Goal: Transaction & Acquisition: Book appointment/travel/reservation

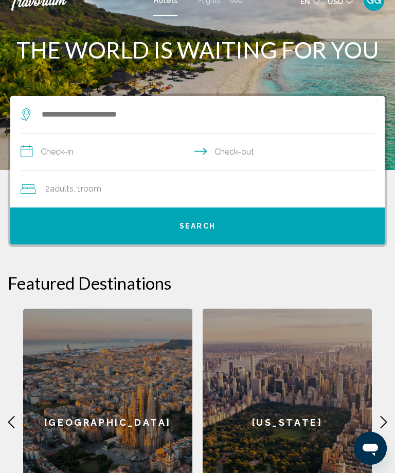
scroll to position [16, 0]
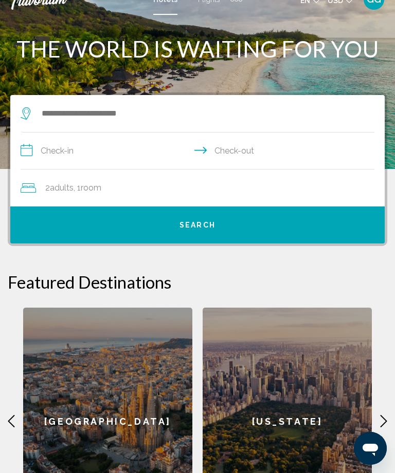
click at [36, 146] on input "**********" at bounding box center [200, 153] width 358 height 40
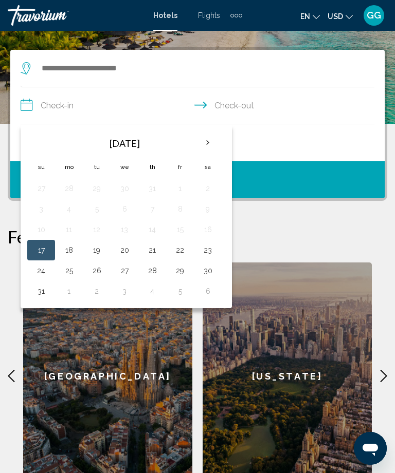
scroll to position [60, 0]
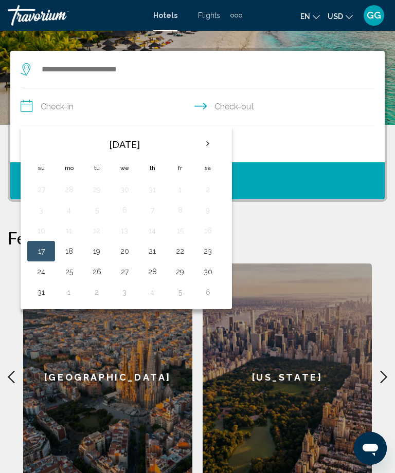
click at [210, 146] on th "Next month" at bounding box center [208, 144] width 28 height 23
click at [74, 213] on button "8" at bounding box center [69, 210] width 16 height 14
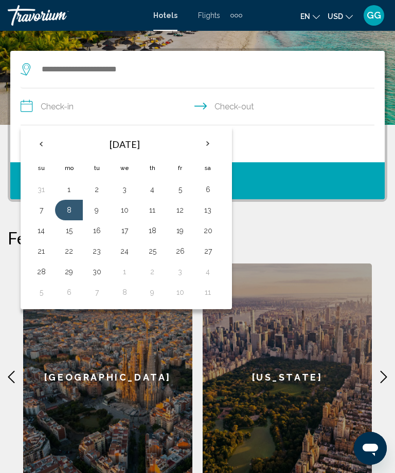
click at [158, 212] on button "11" at bounding box center [152, 210] width 16 height 14
type input "**********"
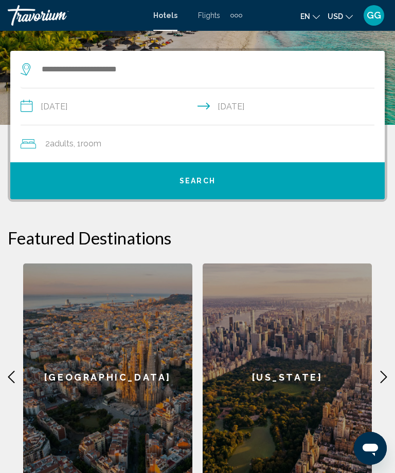
click at [204, 188] on button "Search" at bounding box center [197, 180] width 374 height 37
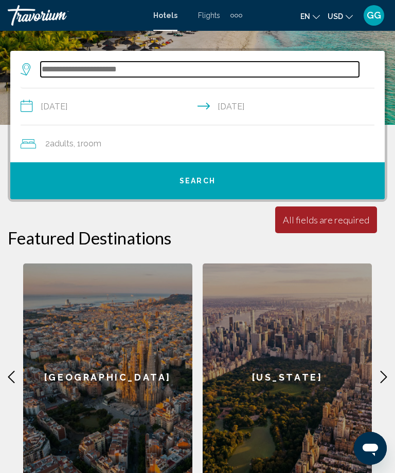
click at [75, 68] on input "Search widget" at bounding box center [200, 69] width 318 height 15
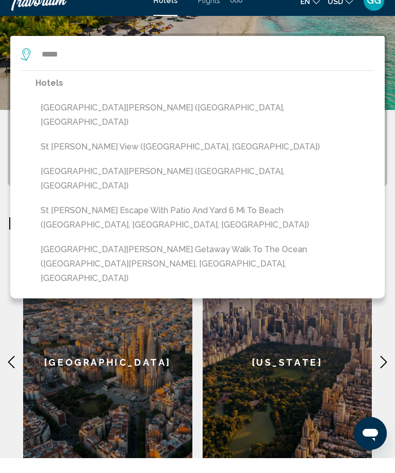
click at [192, 255] on button "[GEOGRAPHIC_DATA][PERSON_NAME] Getaway Walk to the Ocean ([GEOGRAPHIC_DATA][PER…" at bounding box center [204, 279] width 339 height 48
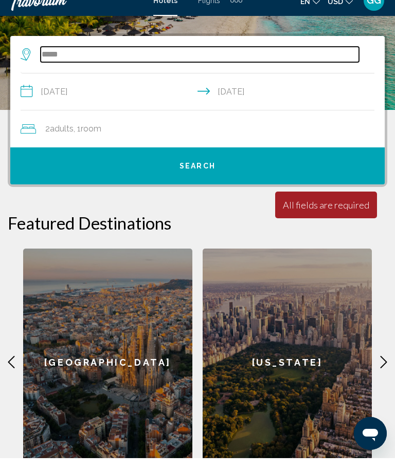
type input "**********"
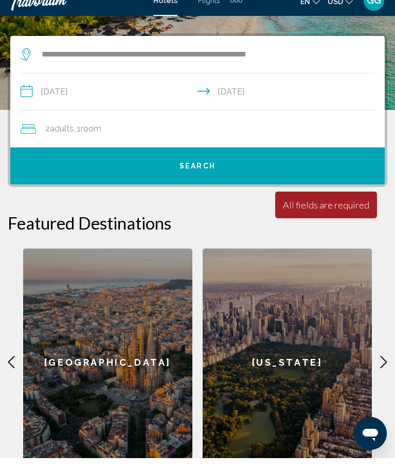
click at [205, 177] on span "Search" at bounding box center [197, 181] width 36 height 8
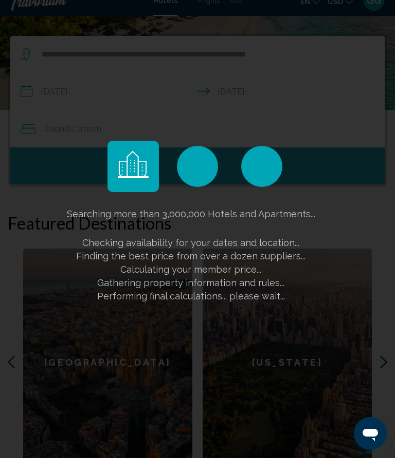
scroll to position [75, 0]
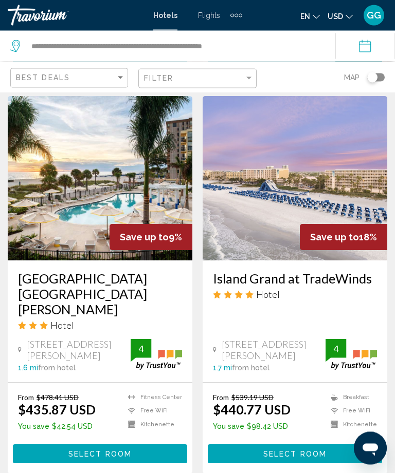
scroll to position [1933, 0]
click at [305, 182] on img "Main content" at bounding box center [295, 178] width 185 height 164
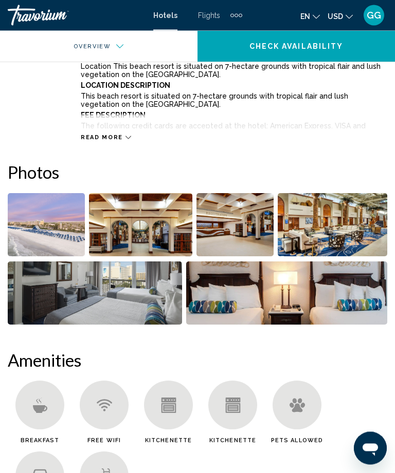
scroll to position [310, 0]
click at [131, 232] on img "Open full-screen image slider" at bounding box center [140, 224] width 103 height 63
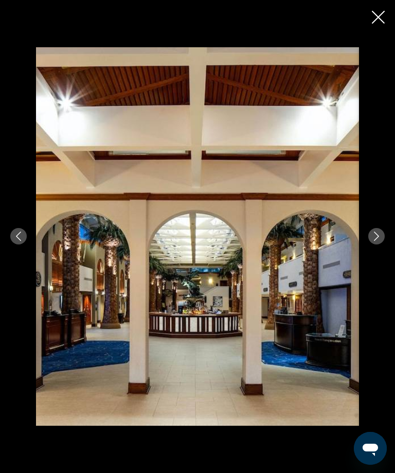
click at [376, 233] on icon "Next image" at bounding box center [376, 236] width 9 height 9
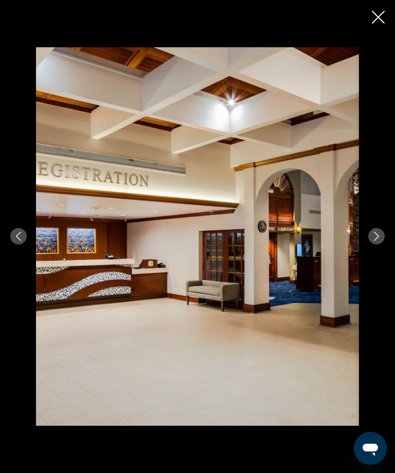
click at [374, 233] on icon "Next image" at bounding box center [376, 236] width 9 height 9
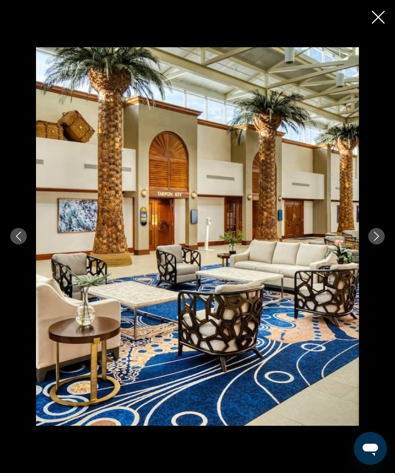
click at [369, 236] on button "Next image" at bounding box center [376, 236] width 16 height 16
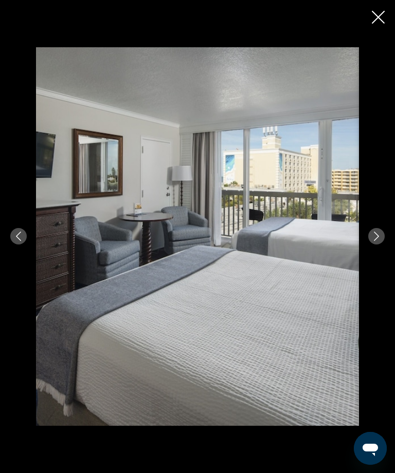
click at [375, 232] on mat-icon "Next image" at bounding box center [376, 236] width 9 height 9
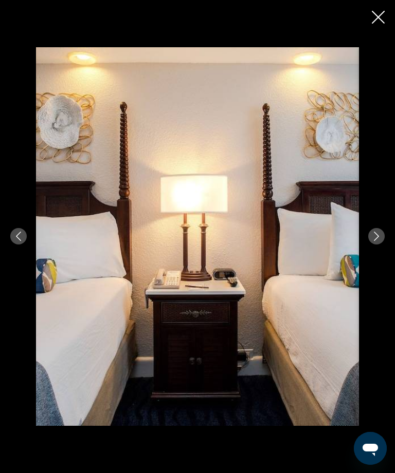
click at [374, 229] on button "Next image" at bounding box center [376, 236] width 16 height 16
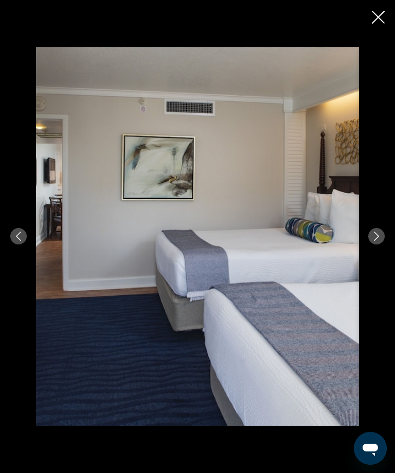
click at [372, 232] on mat-icon "Next image" at bounding box center [376, 236] width 9 height 9
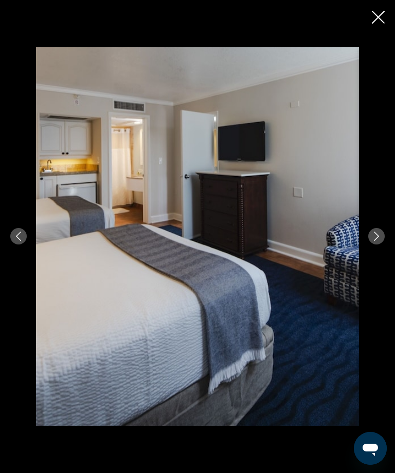
click at [375, 233] on icon "Next image" at bounding box center [376, 236] width 5 height 9
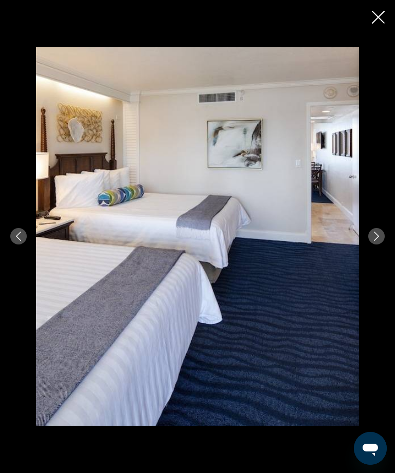
click at [373, 234] on icon "Next image" at bounding box center [376, 236] width 9 height 9
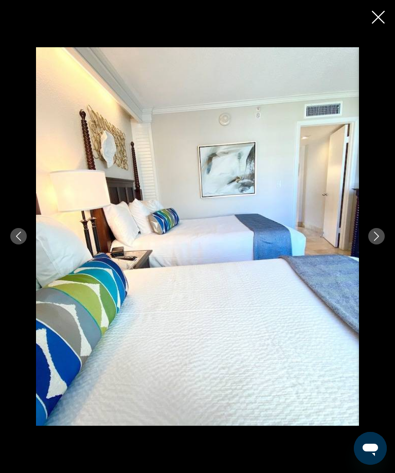
click at [375, 238] on icon "Next image" at bounding box center [376, 236] width 9 height 9
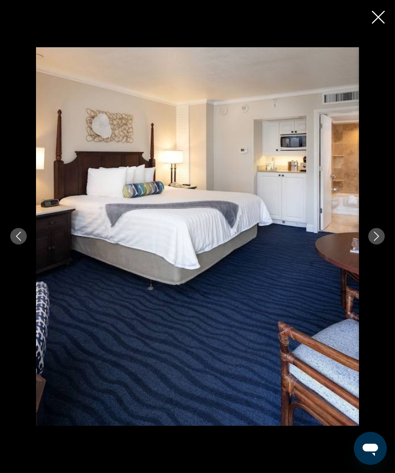
click at [372, 236] on icon "Next image" at bounding box center [376, 236] width 9 height 9
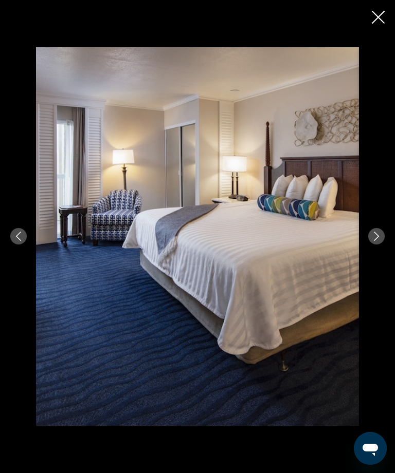
click at [374, 234] on icon "Next image" at bounding box center [376, 236] width 9 height 9
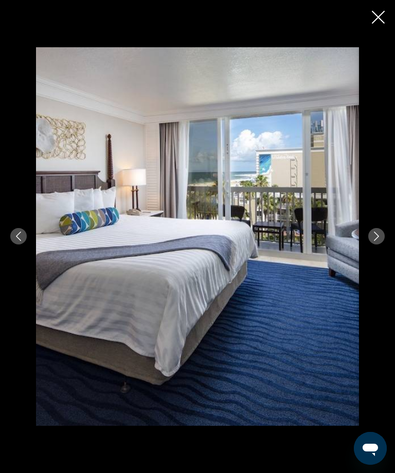
click at [369, 236] on button "Next image" at bounding box center [376, 236] width 16 height 16
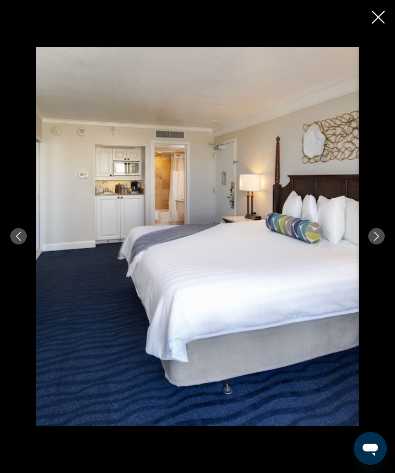
click at [366, 231] on div "Main content" at bounding box center [197, 236] width 395 height 379
click at [377, 240] on icon "Next image" at bounding box center [376, 236] width 9 height 9
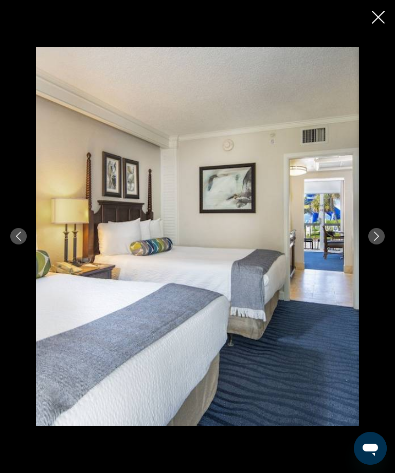
click at [375, 235] on icon "Next image" at bounding box center [376, 236] width 9 height 9
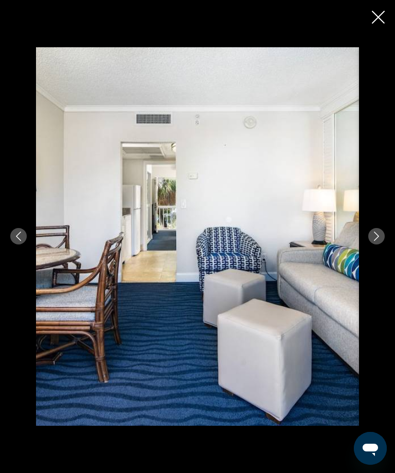
click at [148, 208] on img "Main content" at bounding box center [197, 236] width 323 height 379
click at [144, 210] on img "Main content" at bounding box center [197, 236] width 323 height 379
click at [375, 16] on icon "Close slideshow" at bounding box center [378, 17] width 13 height 13
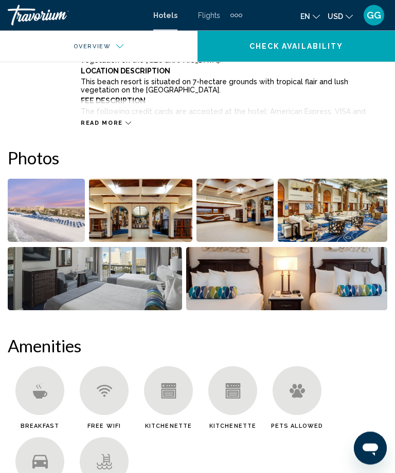
scroll to position [328, 0]
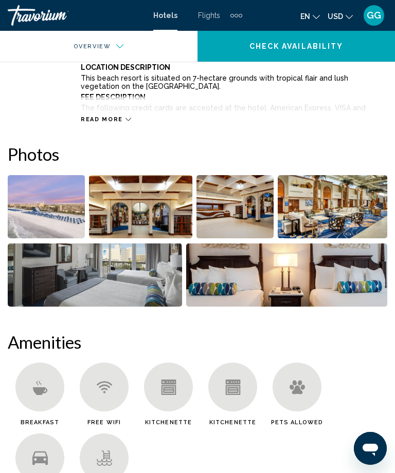
click at [102, 278] on img "Open full-screen image slider" at bounding box center [95, 275] width 174 height 63
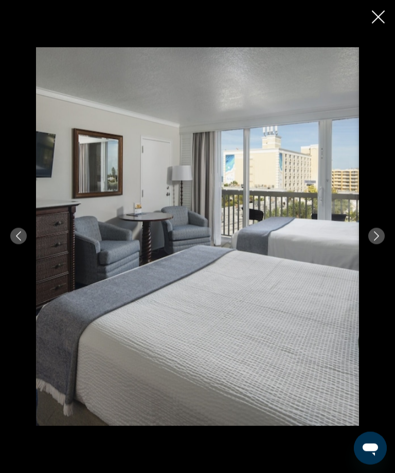
scroll to position [582, 0]
click at [377, 241] on icon "Next image" at bounding box center [376, 236] width 9 height 9
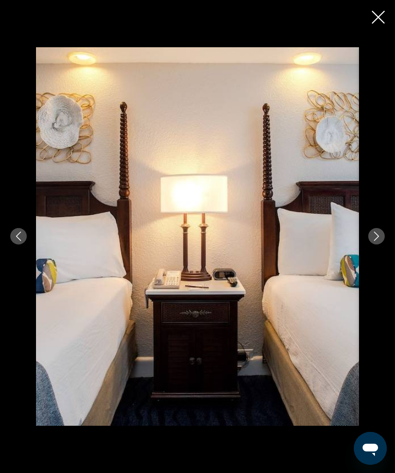
click at [374, 241] on icon "Next image" at bounding box center [376, 236] width 9 height 9
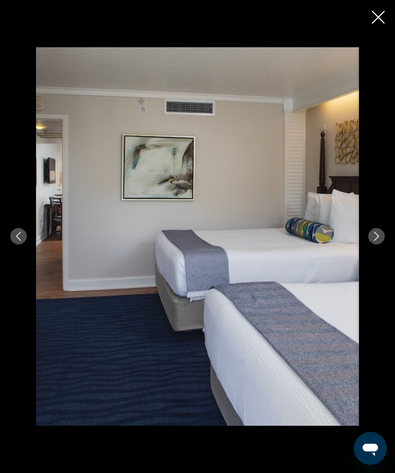
click at [373, 241] on icon "Next image" at bounding box center [376, 236] width 9 height 9
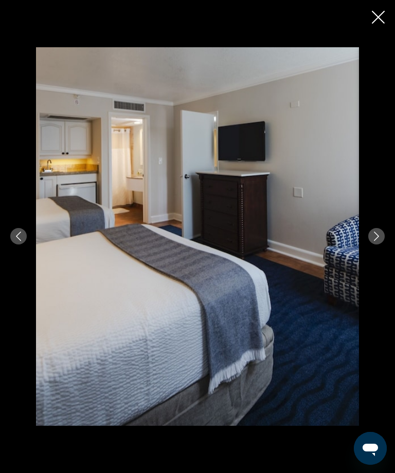
click at [374, 245] on button "Next image" at bounding box center [376, 236] width 16 height 16
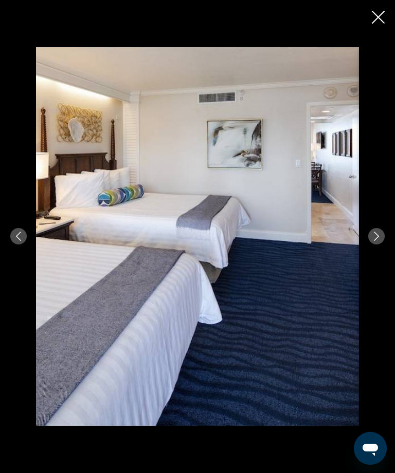
click at [377, 245] on button "Next image" at bounding box center [376, 236] width 16 height 16
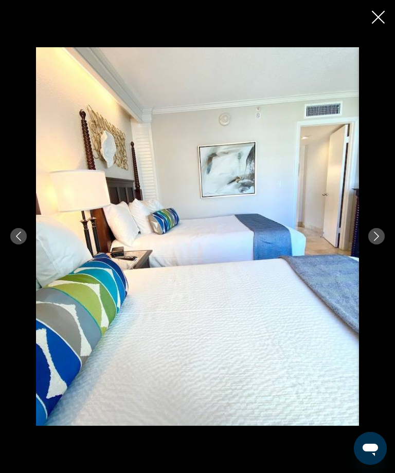
click at [380, 17] on icon "Close slideshow" at bounding box center [378, 17] width 13 height 13
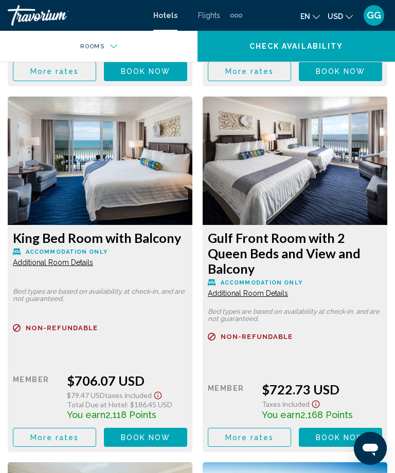
scroll to position [3067, 0]
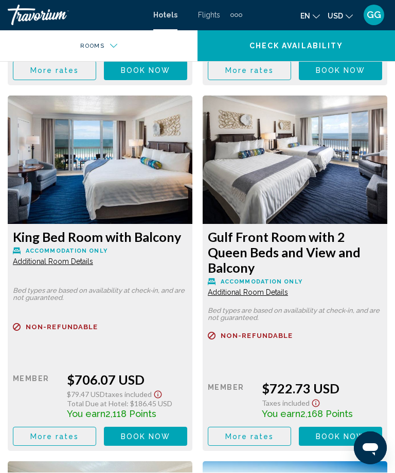
scroll to position [3069, 0]
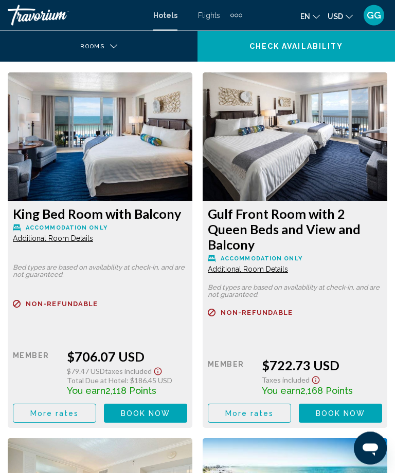
scroll to position [3093, 0]
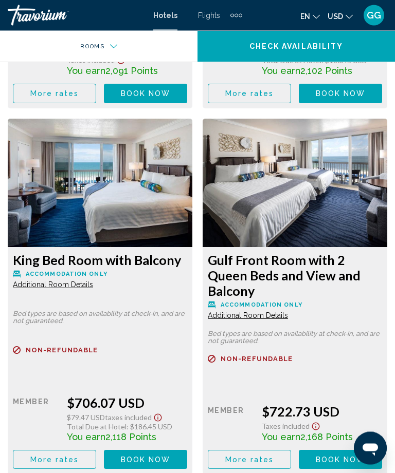
scroll to position [3028, 0]
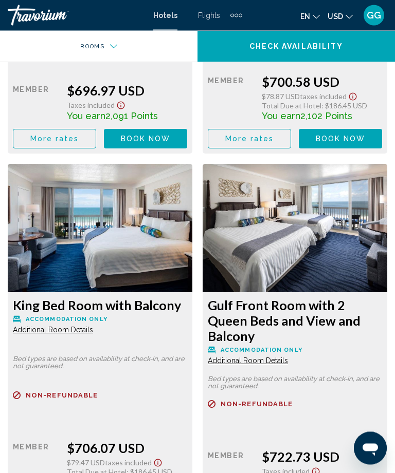
scroll to position [3000, 0]
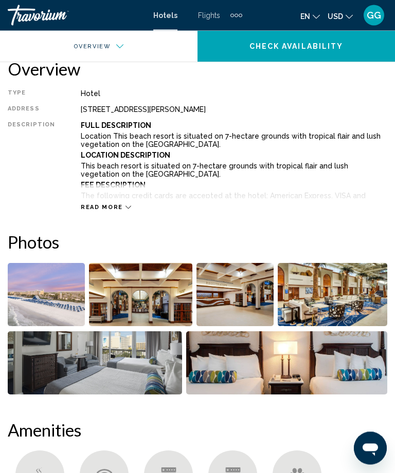
scroll to position [240, 0]
click at [59, 301] on img "Open full-screen image slider" at bounding box center [46, 294] width 77 height 63
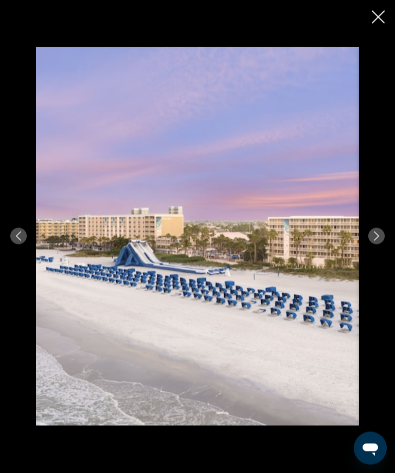
scroll to position [241, 0]
click at [380, 241] on icon "Next image" at bounding box center [376, 236] width 9 height 9
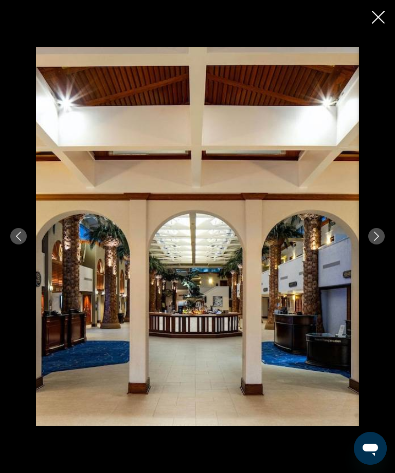
click at [375, 241] on icon "Next image" at bounding box center [376, 236] width 9 height 9
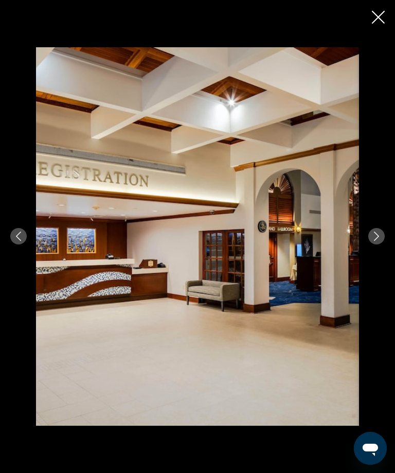
click at [372, 241] on icon "Next image" at bounding box center [376, 236] width 9 height 9
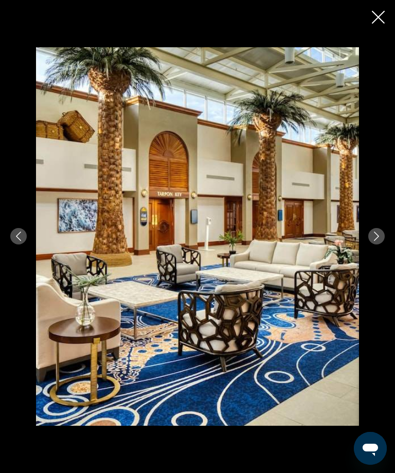
click at [377, 241] on icon "Next image" at bounding box center [376, 236] width 9 height 9
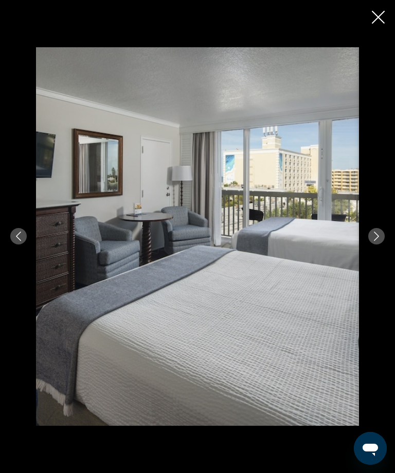
click at [374, 241] on mat-icon "Next image" at bounding box center [376, 236] width 9 height 9
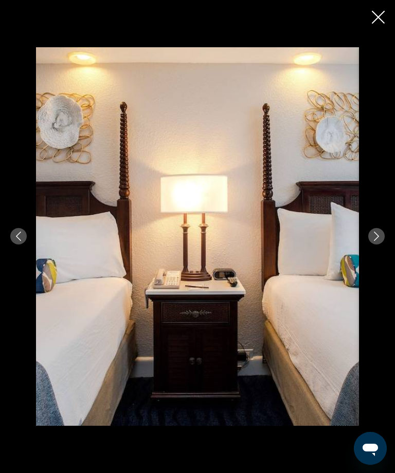
click at [375, 245] on button "Next image" at bounding box center [376, 236] width 16 height 16
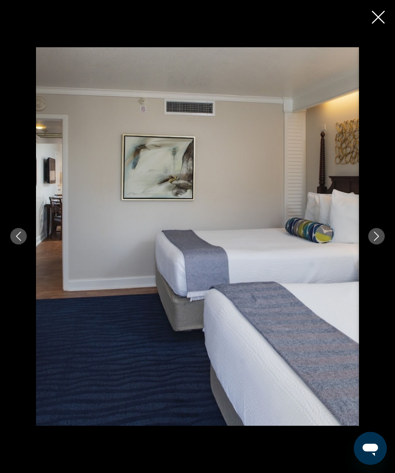
click at [382, 245] on button "Next image" at bounding box center [376, 236] width 16 height 16
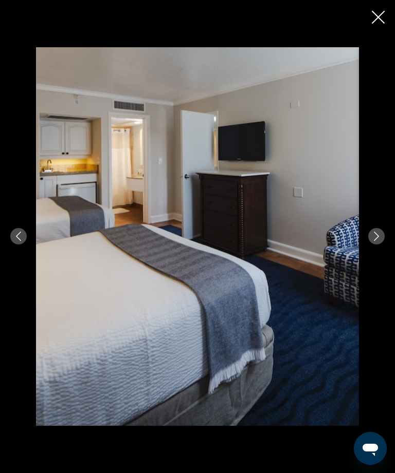
click at [378, 241] on icon "Next image" at bounding box center [376, 236] width 9 height 9
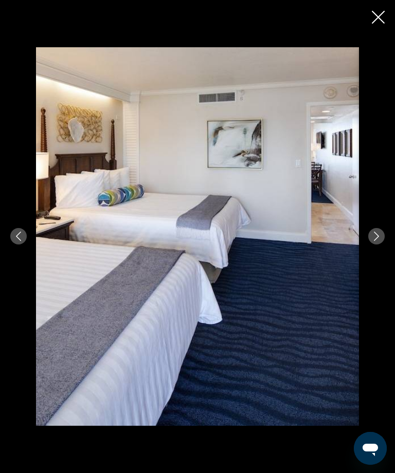
click at [377, 241] on mat-icon "Next image" at bounding box center [376, 236] width 9 height 9
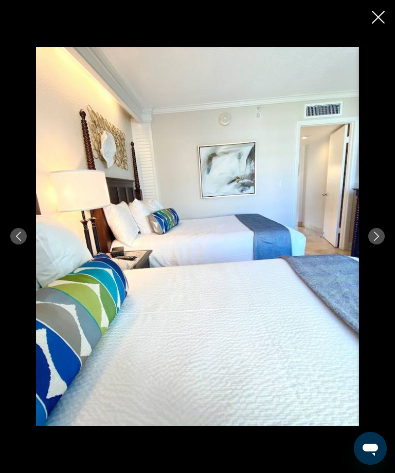
click at [381, 245] on button "Next image" at bounding box center [376, 236] width 16 height 16
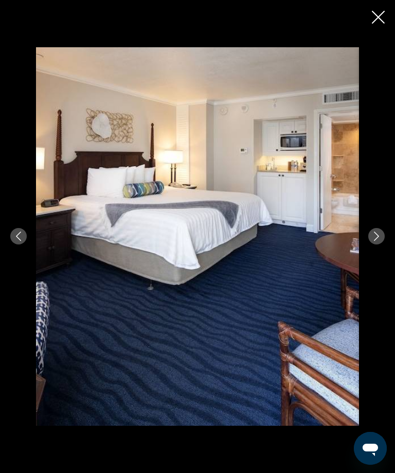
click at [378, 245] on button "Next image" at bounding box center [376, 236] width 16 height 16
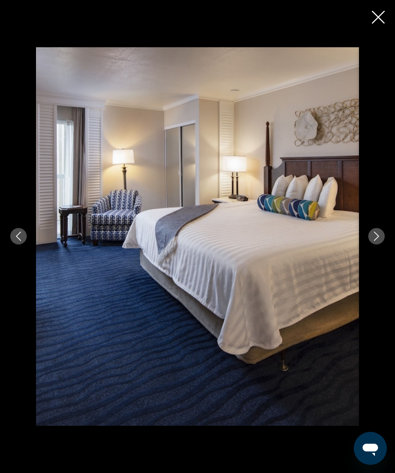
click at [374, 241] on icon "Next image" at bounding box center [376, 236] width 9 height 9
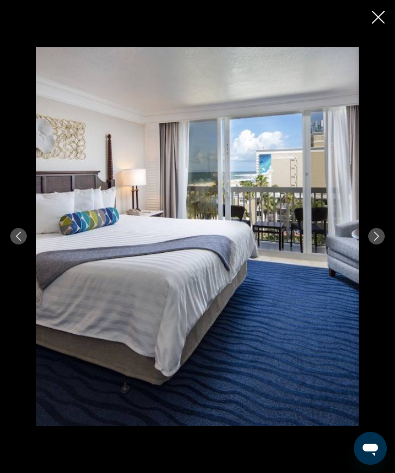
click at [382, 245] on button "Next image" at bounding box center [376, 236] width 16 height 16
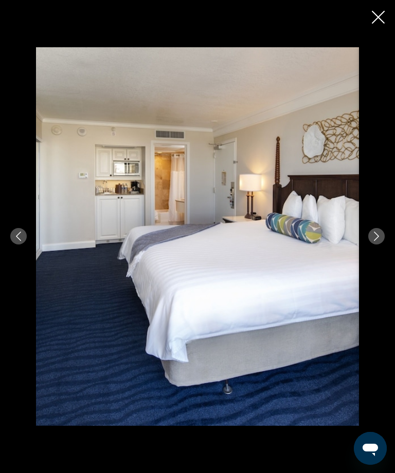
click at [380, 241] on icon "Next image" at bounding box center [376, 236] width 9 height 9
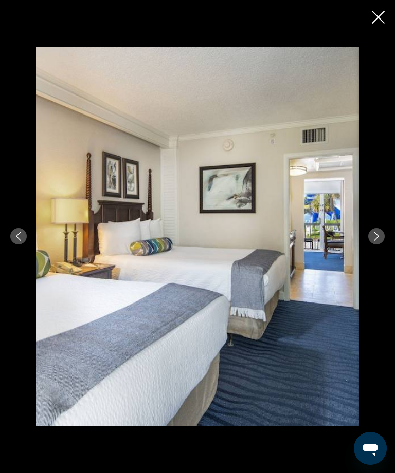
click at [378, 241] on icon "Next image" at bounding box center [376, 236] width 9 height 9
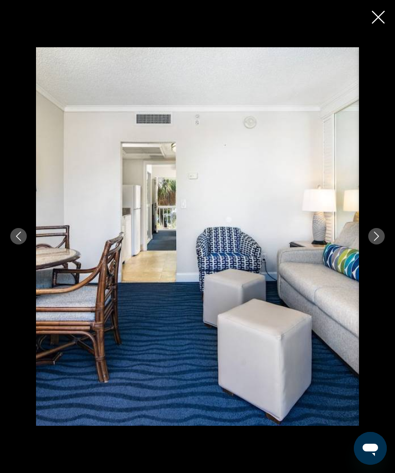
click at [378, 241] on icon "Next image" at bounding box center [376, 236] width 9 height 9
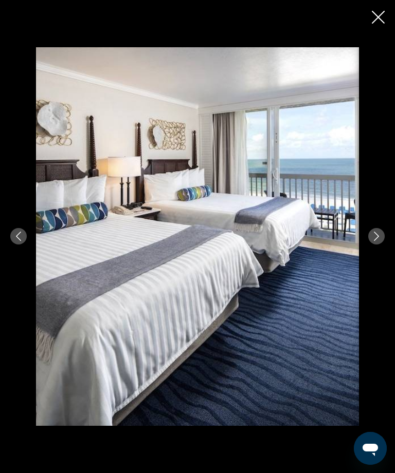
click at [378, 241] on icon "Next image" at bounding box center [376, 236] width 9 height 9
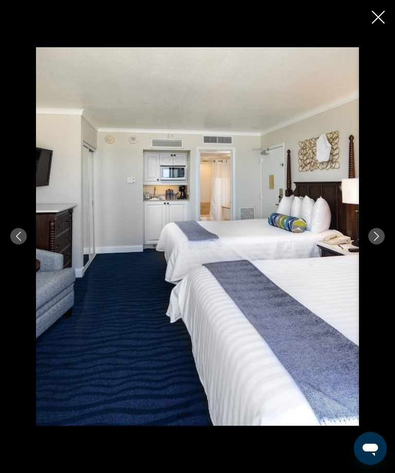
click at [378, 241] on icon "Next image" at bounding box center [376, 236] width 5 height 9
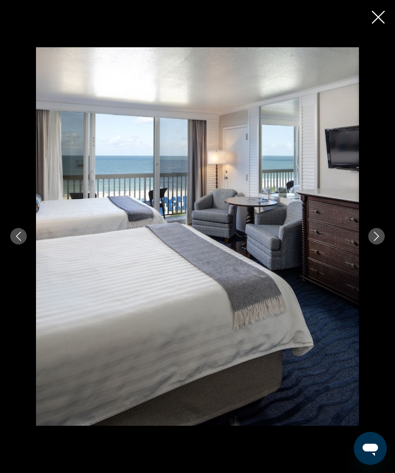
click at [381, 245] on button "Next image" at bounding box center [376, 236] width 16 height 16
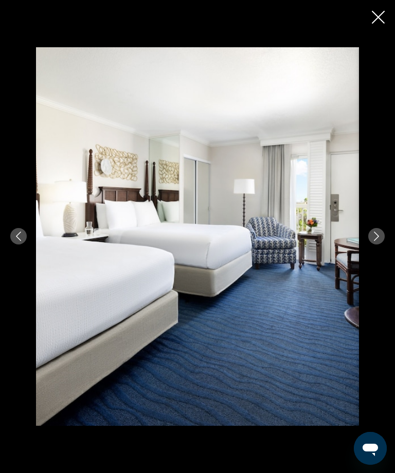
click at [383, 245] on button "Next image" at bounding box center [376, 236] width 16 height 16
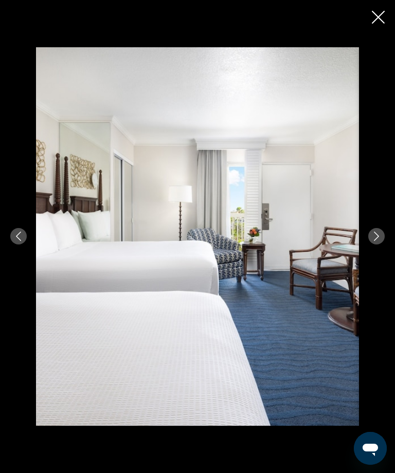
click at [378, 241] on icon "Next image" at bounding box center [376, 236] width 9 height 9
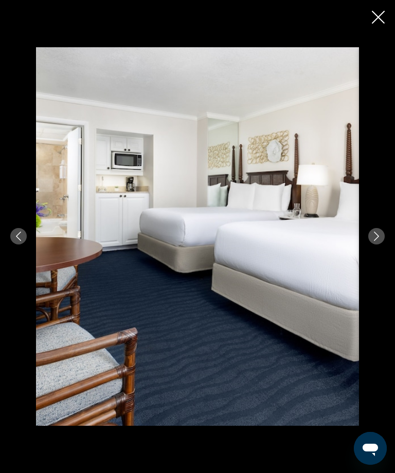
click at [372, 19] on icon "Close slideshow" at bounding box center [378, 17] width 13 height 13
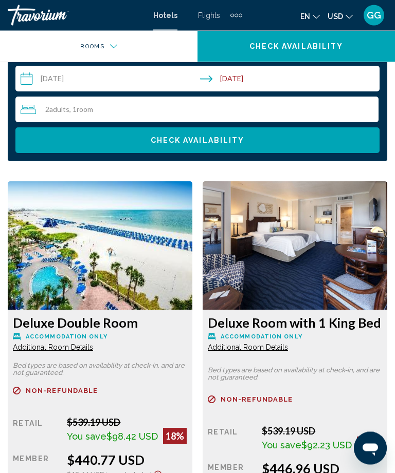
scroll to position [1185, 0]
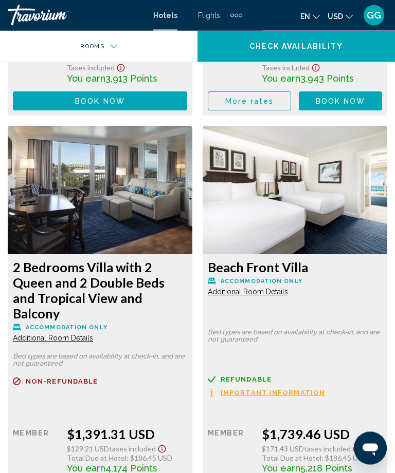
scroll to position [5493, 0]
